Goal: Find specific page/section: Find specific page/section

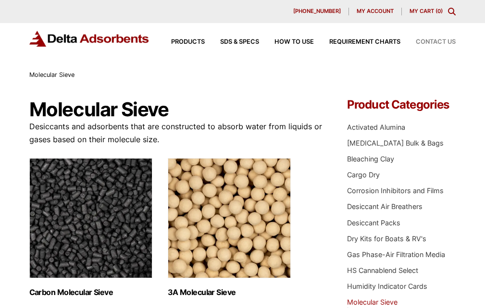
click at [406, 45] on div "Contact Us" at bounding box center [427, 42] width 55 height 6
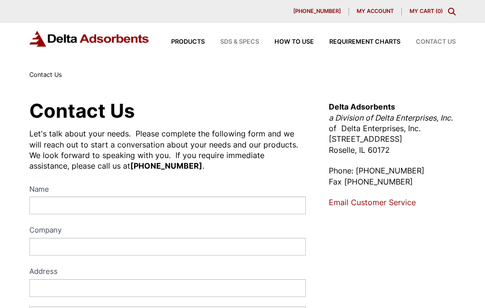
click at [213, 45] on div "SDS & SPECS" at bounding box center [232, 42] width 54 height 6
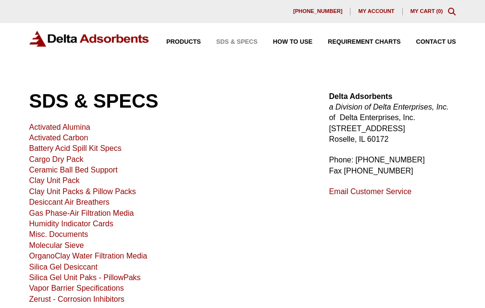
click at [35, 131] on link "Activated Alumina" at bounding box center [59, 127] width 61 height 8
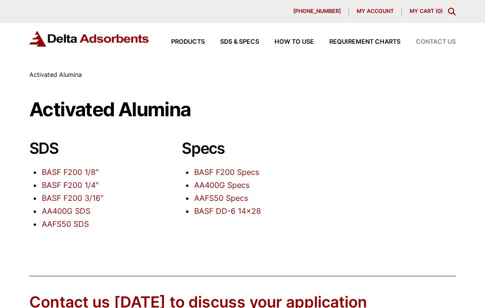
click at [406, 45] on div "Contact Us" at bounding box center [427, 42] width 55 height 6
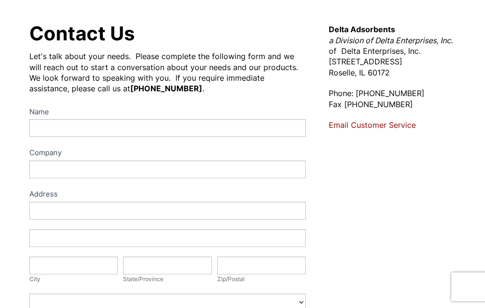
scroll to position [80, 0]
